Goal: Task Accomplishment & Management: Use online tool/utility

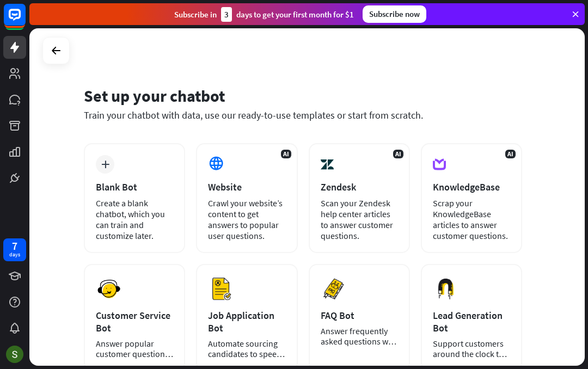
click at [112, 158] on div "plus" at bounding box center [105, 164] width 19 height 19
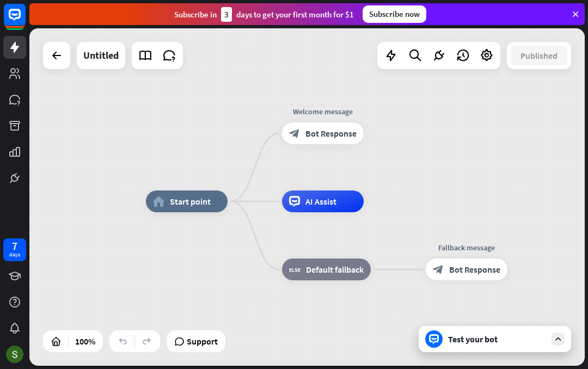
click at [517, 359] on div "Edit name more_horiz home_2 Start point Welcome message block_bot_response Bot …" at bounding box center [424, 371] width 556 height 338
click at [542, 347] on div "Test your bot" at bounding box center [495, 339] width 153 height 26
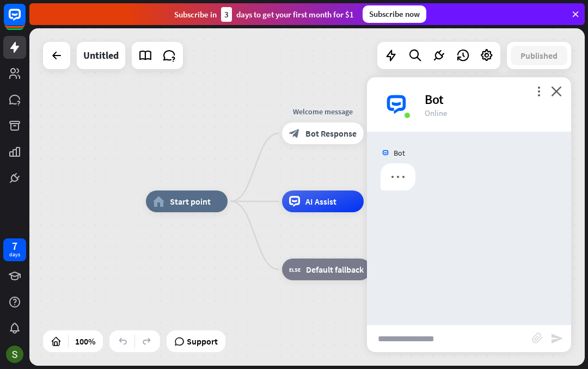
click at [556, 342] on icon "send" at bounding box center [557, 338] width 13 height 13
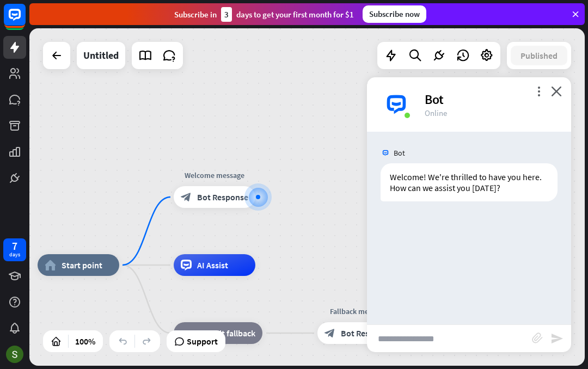
click at [478, 342] on input "text" at bounding box center [449, 338] width 165 height 27
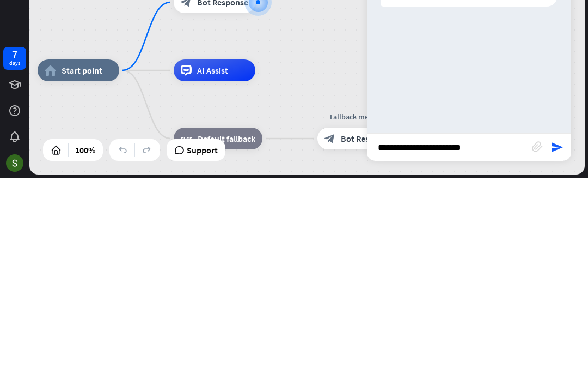
type input "**********"
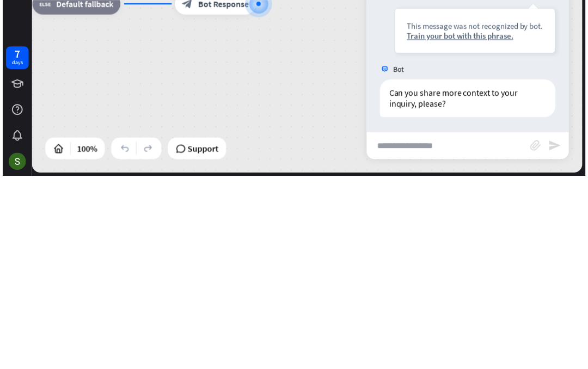
scroll to position [64, 0]
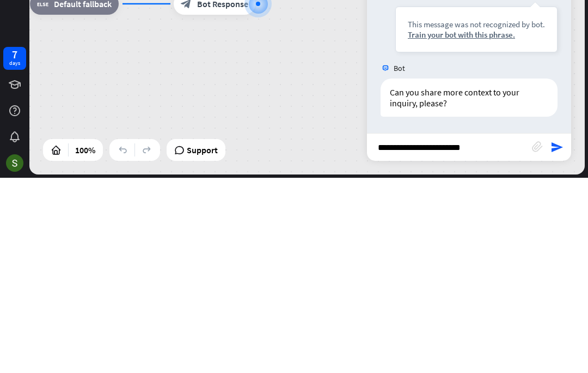
type input "**********"
click at [562, 336] on icon "send" at bounding box center [557, 342] width 13 height 13
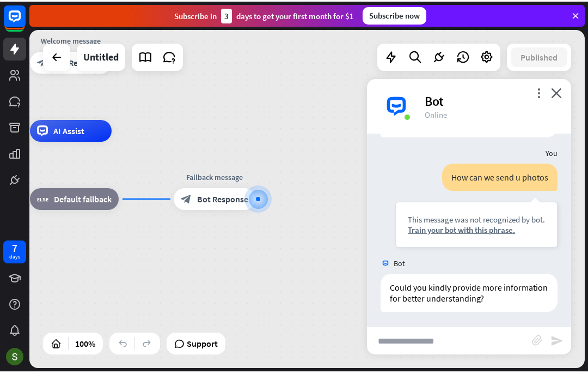
scroll to position [242, 0]
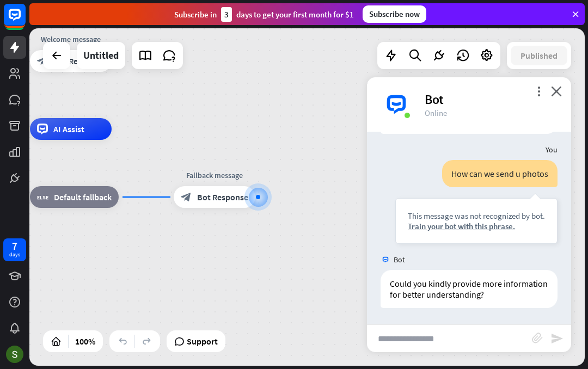
click at [511, 357] on div "home_2 Start point Welcome message block_bot_response Bot Response AI Assist bl…" at bounding box center [307, 197] width 556 height 338
click at [503, 352] on input "text" at bounding box center [449, 338] width 165 height 27
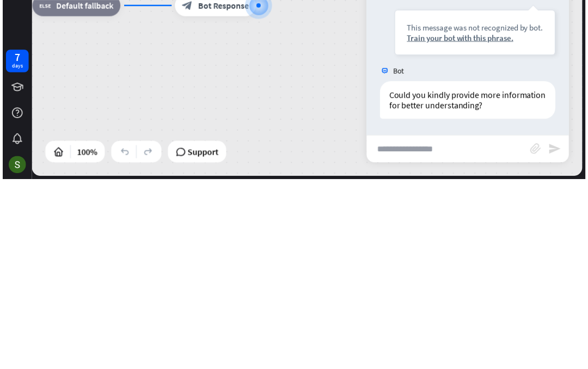
scroll to position [239, 0]
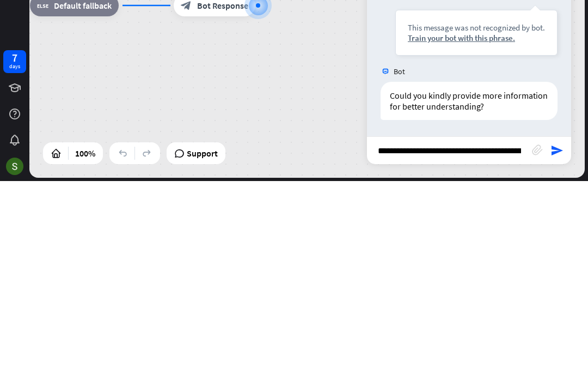
type input "**********"
click at [567, 328] on div "**********" at bounding box center [469, 342] width 204 height 28
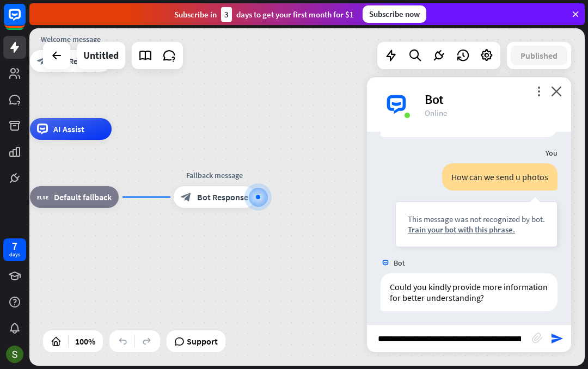
click at [557, 344] on icon "send" at bounding box center [557, 338] width 13 height 13
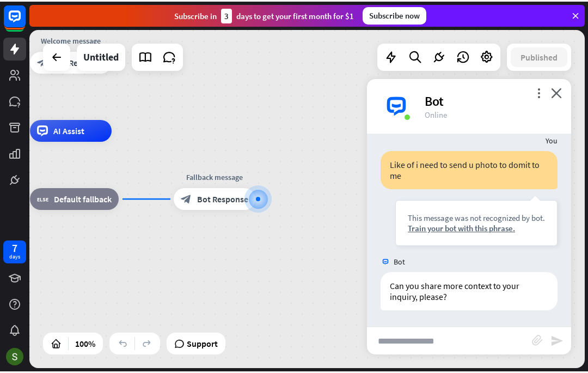
scroll to position [427, 0]
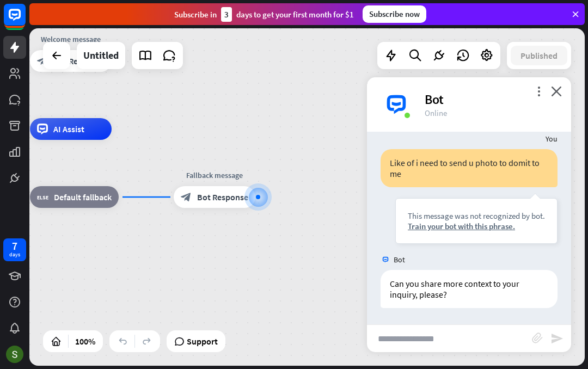
click at [500, 347] on input "text" at bounding box center [449, 338] width 165 height 27
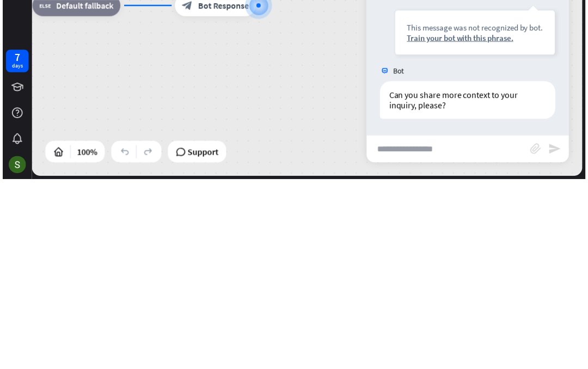
scroll to position [424, 0]
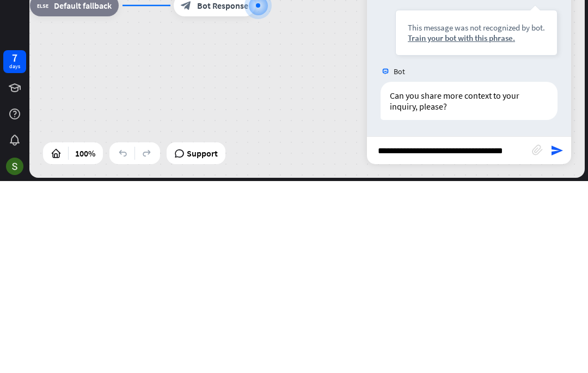
type input "**********"
click at [557, 336] on icon "send" at bounding box center [557, 342] width 13 height 13
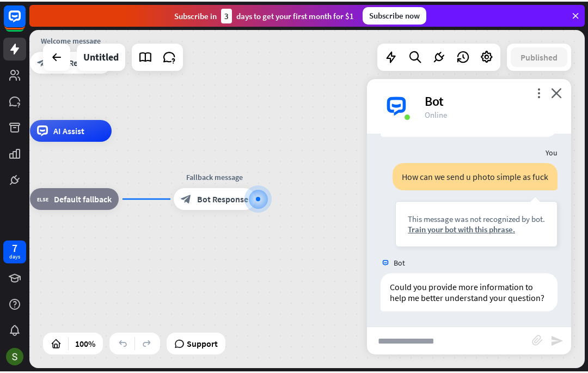
scroll to position [602, 0]
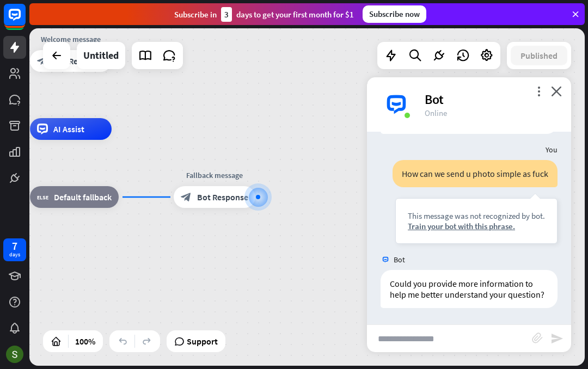
click at [484, 335] on input "text" at bounding box center [449, 338] width 165 height 27
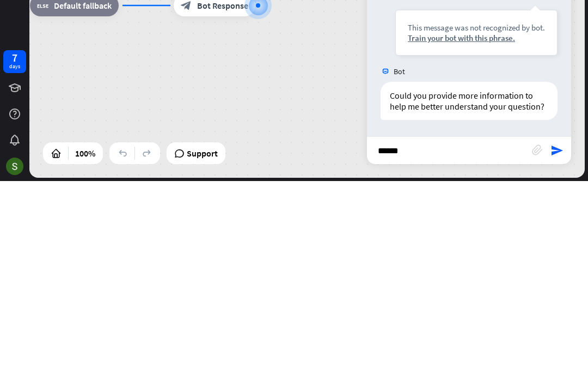
type input "******"
click at [557, 336] on icon "send" at bounding box center [557, 342] width 13 height 13
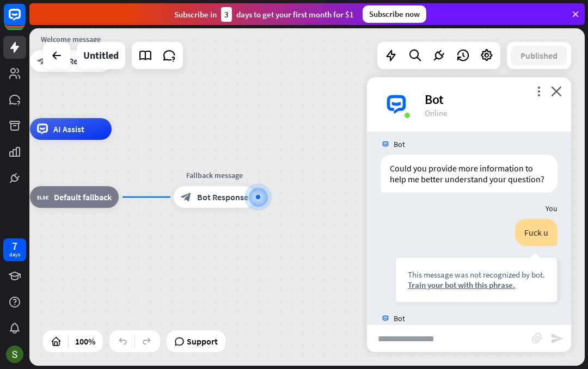
scroll to position [717, 0]
click at [478, 260] on div "This message was not recognized by bot. Train your bot with this phrase." at bounding box center [477, 281] width 162 height 46
click at [538, 234] on div "Fuck u" at bounding box center [536, 233] width 43 height 27
click at [497, 342] on input "text" at bounding box center [449, 338] width 165 height 27
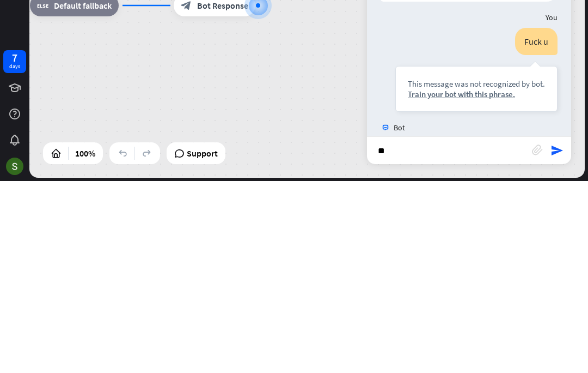
type input "*"
type input "**********"
click at [557, 336] on icon "send" at bounding box center [557, 342] width 13 height 13
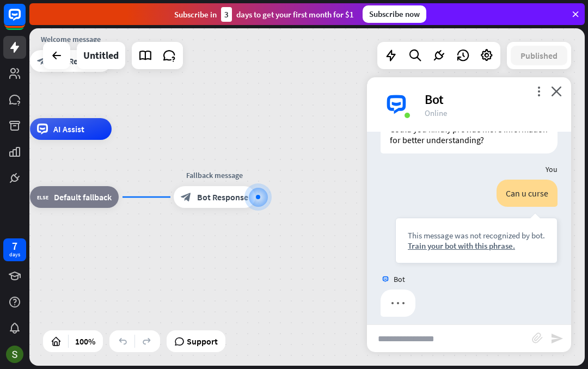
scroll to position [939, 0]
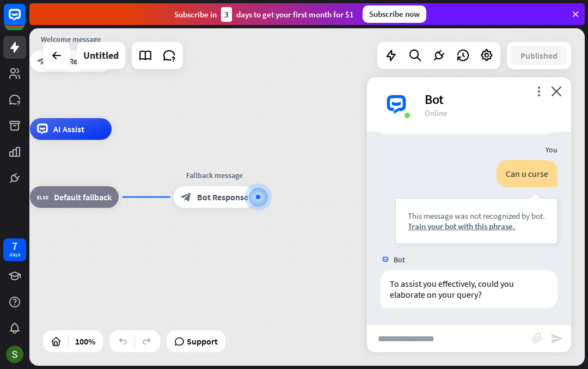
click at [495, 338] on input "text" at bounding box center [449, 338] width 165 height 27
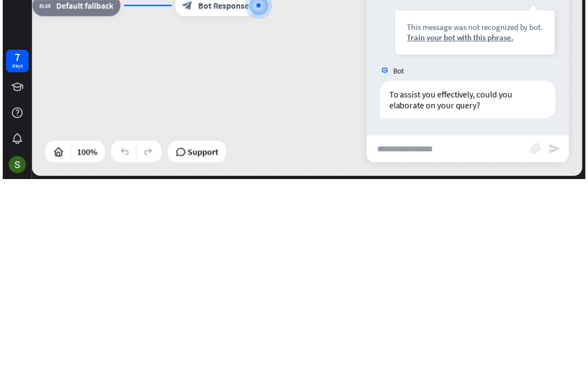
scroll to position [947, 0]
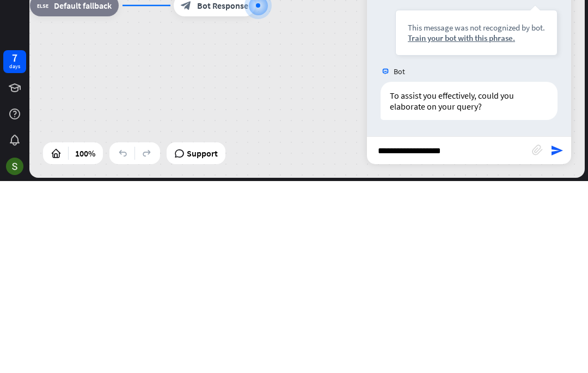
type input "**********"
click at [578, 142] on div "home_2 Start point Welcome message block_bot_response Bot Response AI Assist bl…" at bounding box center [307, 198] width 556 height 341
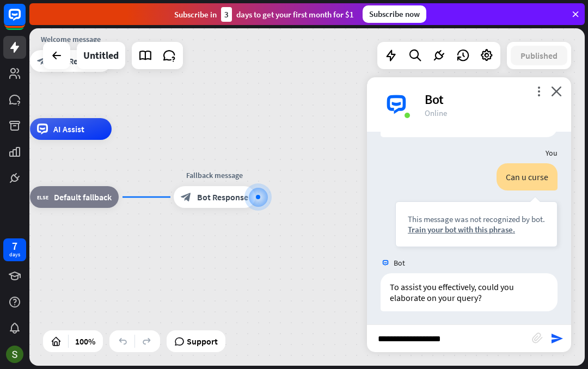
click at [561, 344] on icon "send" at bounding box center [557, 338] width 13 height 13
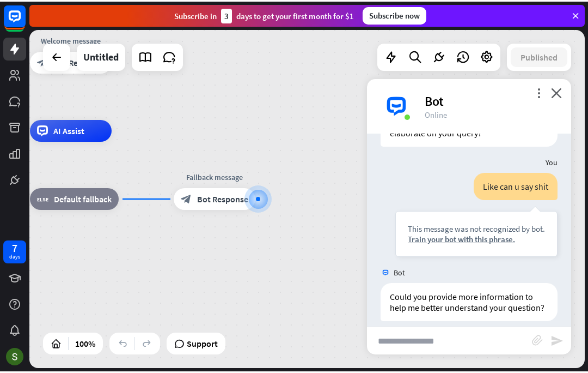
scroll to position [1125, 0]
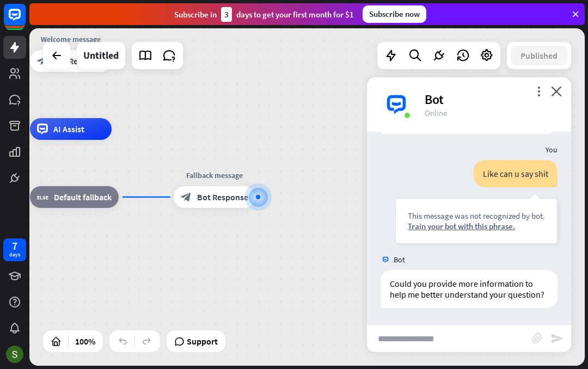
click at [62, 45] on div at bounding box center [57, 56] width 22 height 22
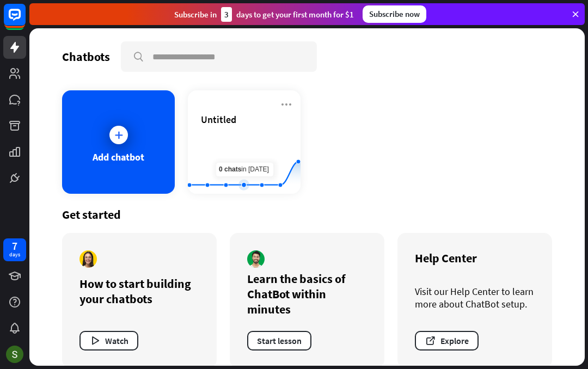
click at [248, 160] on rect at bounding box center [244, 167] width 113 height 68
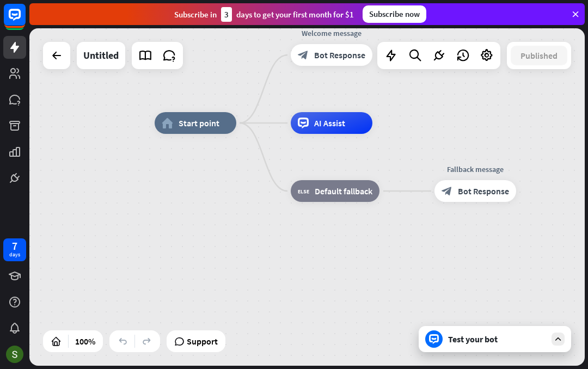
click at [538, 342] on div "Test your bot" at bounding box center [497, 339] width 98 height 11
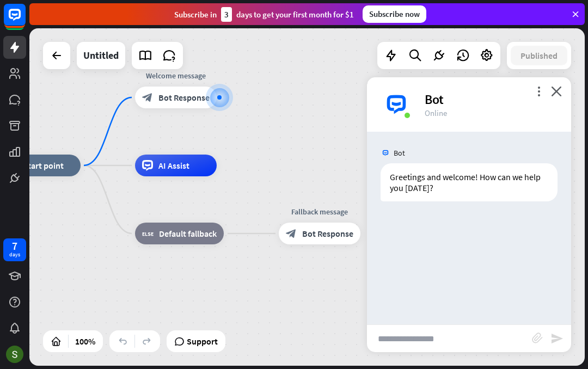
click at [457, 330] on input "text" at bounding box center [449, 338] width 165 height 27
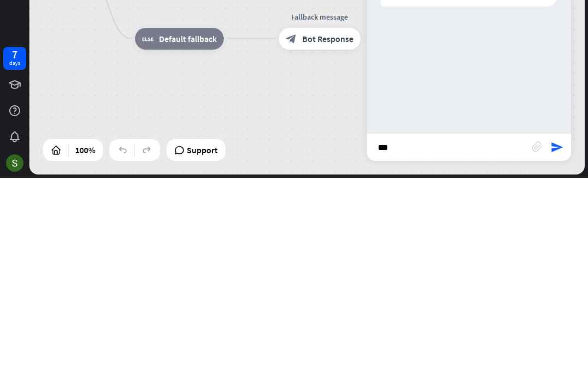
type input "****"
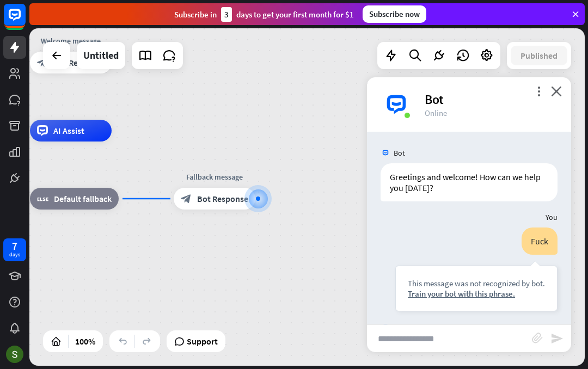
click at [556, 77] on div "home_2 Start point Welcome message block_bot_response Bot Response AI Assist bl…" at bounding box center [307, 197] width 556 height 338
click at [553, 94] on icon "close" at bounding box center [556, 91] width 11 height 10
